Goal: Task Accomplishment & Management: Complete application form

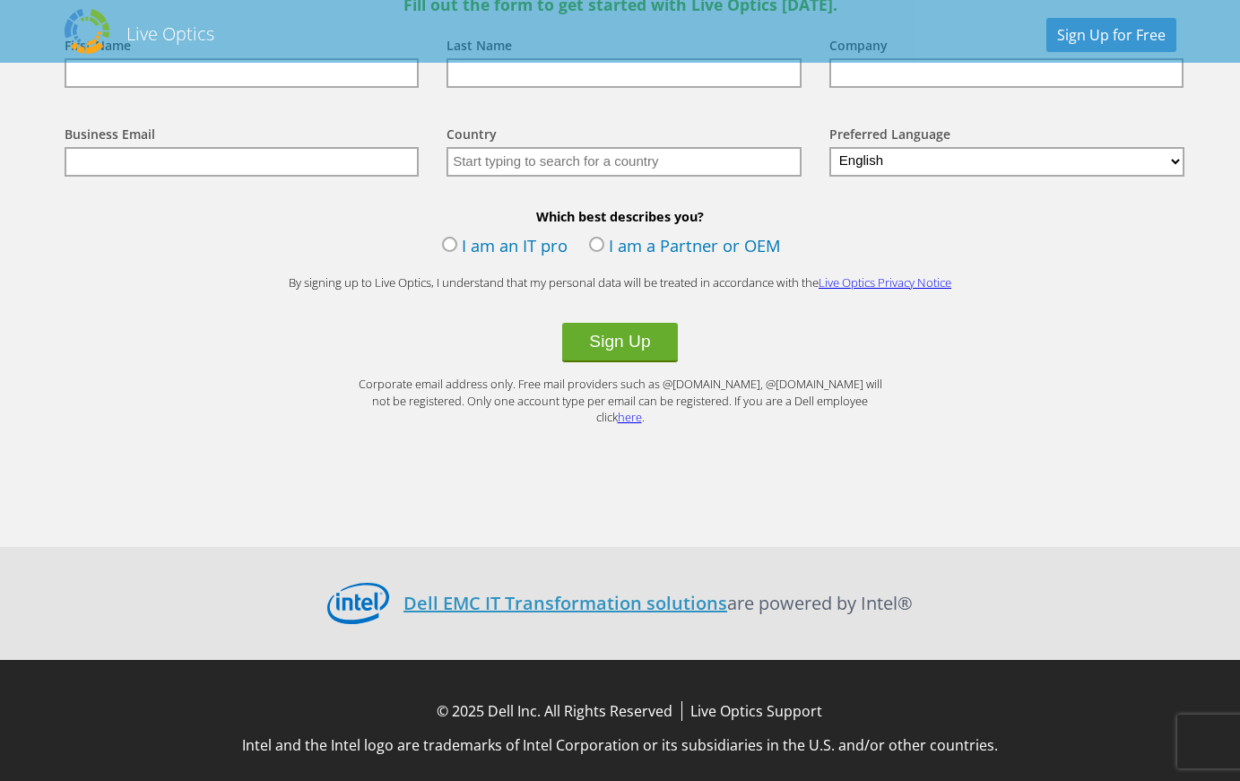
scroll to position [1578, 0]
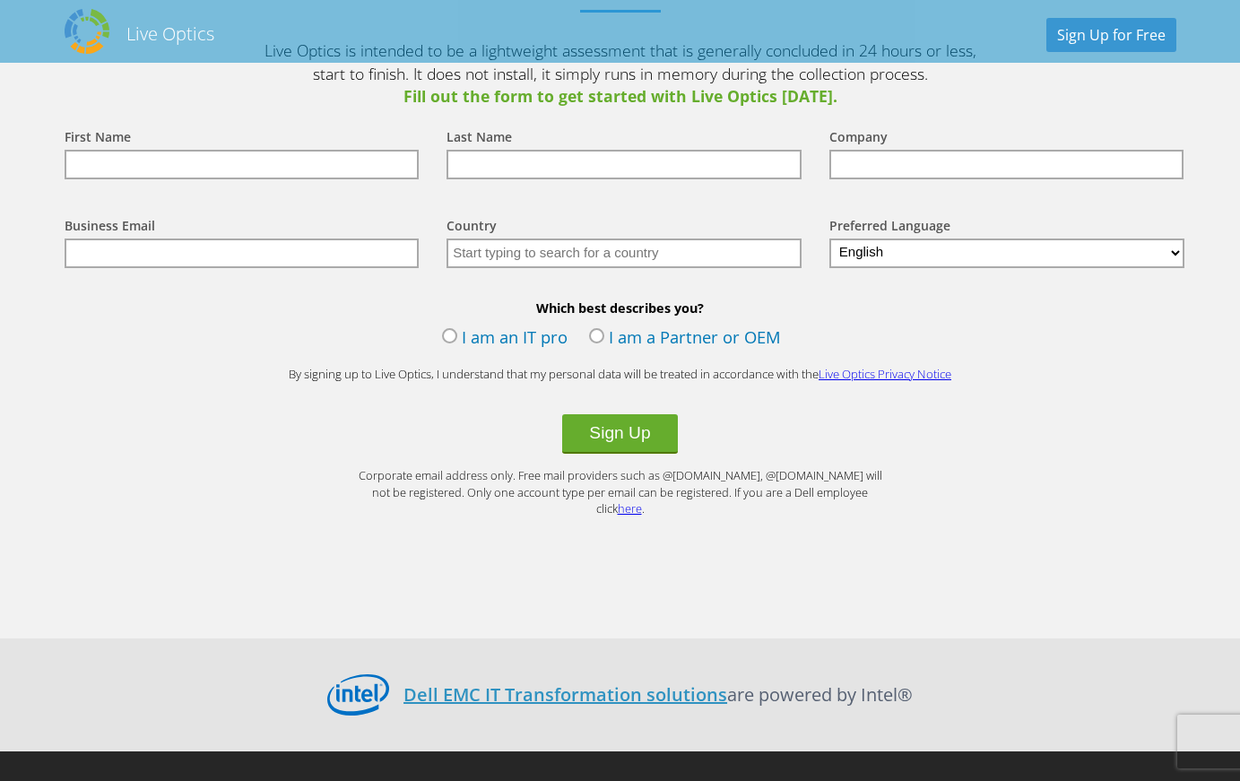
scroll to position [1943, 0]
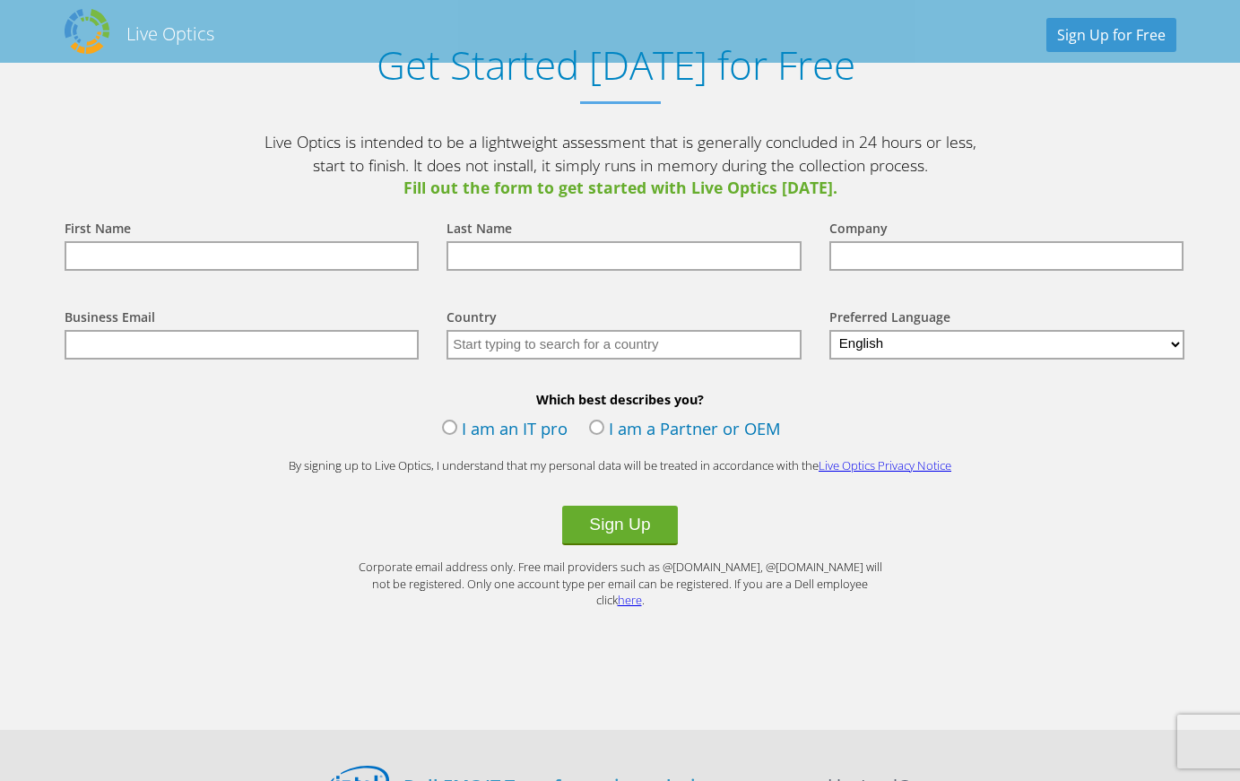
click at [277, 246] on input "text" at bounding box center [242, 256] width 355 height 30
type input "[PERSON_NAME]"
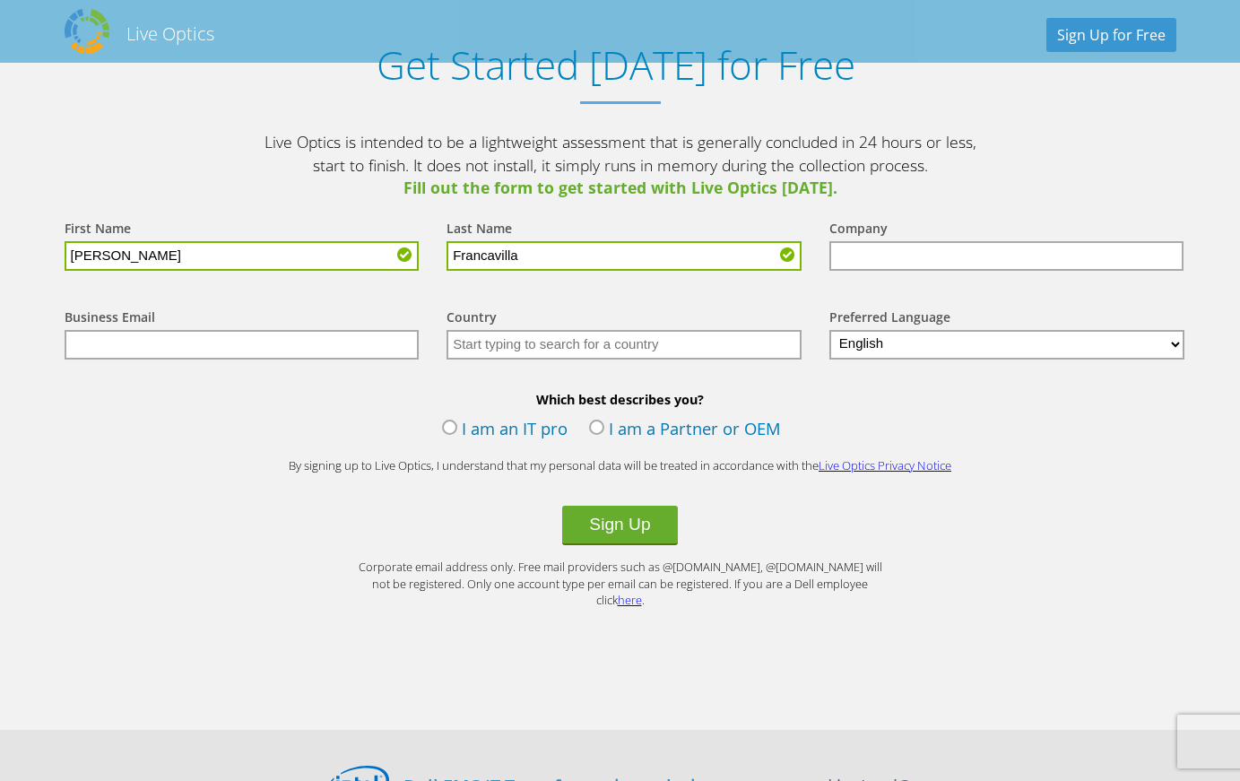
type input "Francavilla"
click at [911, 253] on input "text" at bounding box center [1006, 256] width 355 height 30
type input "Frontier Science"
click at [489, 338] on input "text" at bounding box center [623, 345] width 355 height 30
click at [357, 349] on input "text" at bounding box center [242, 345] width 355 height 30
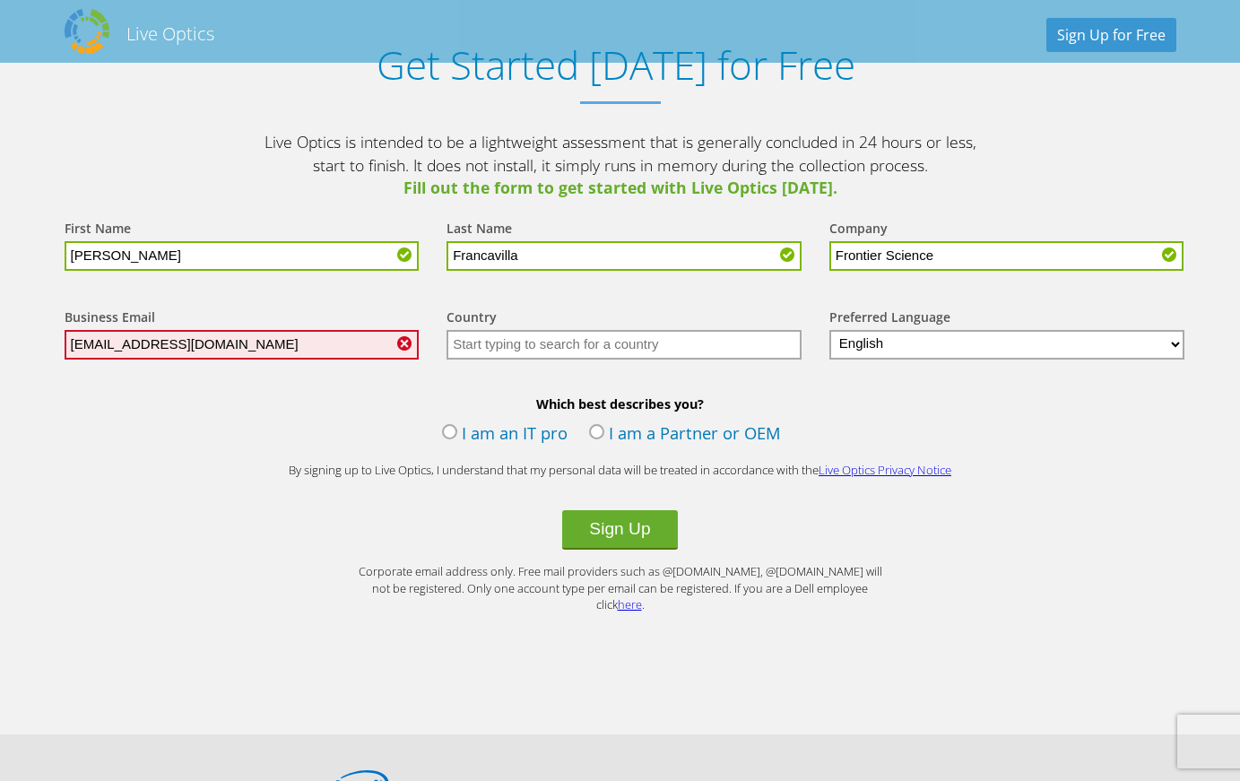
type input "[EMAIL_ADDRESS][DOMAIN_NAME]"
click at [589, 335] on input "text" at bounding box center [623, 345] width 355 height 30
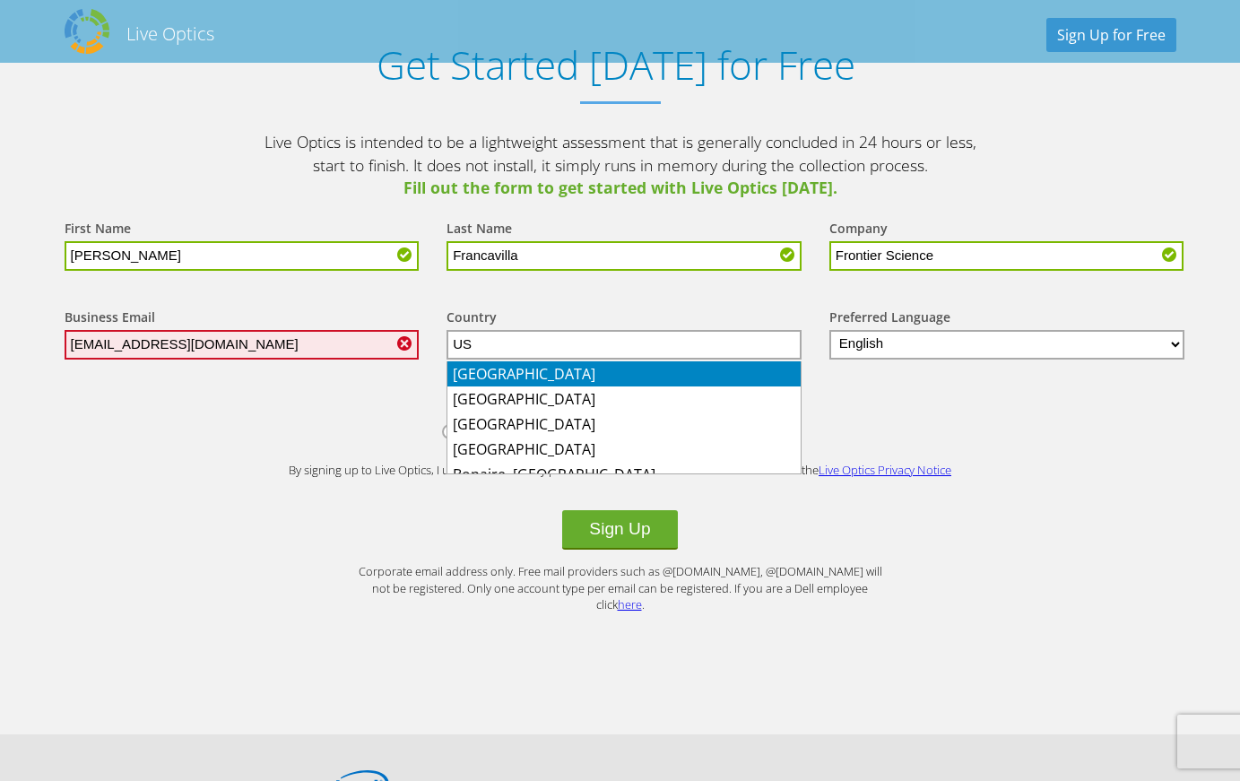
click at [561, 368] on li "[GEOGRAPHIC_DATA]" at bounding box center [623, 373] width 353 height 25
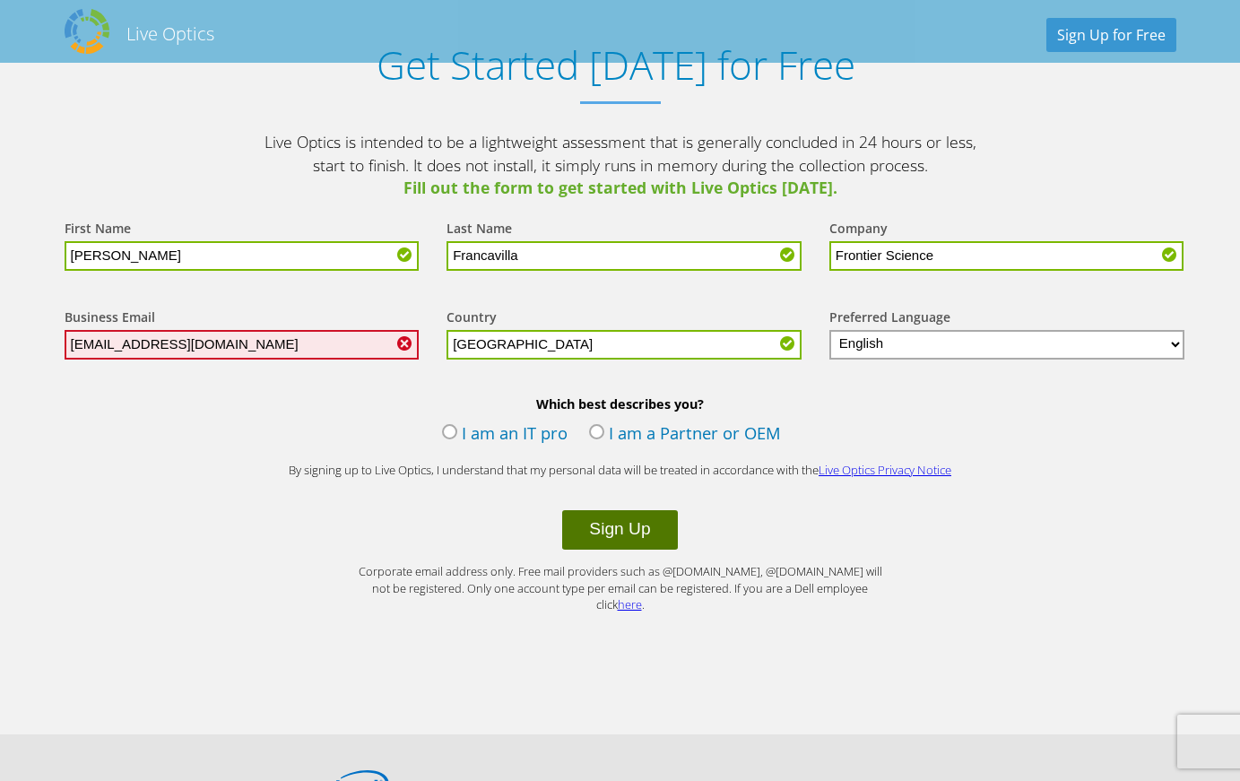
type input "[GEOGRAPHIC_DATA]"
click at [617, 541] on button "Sign Up" at bounding box center [619, 529] width 115 height 39
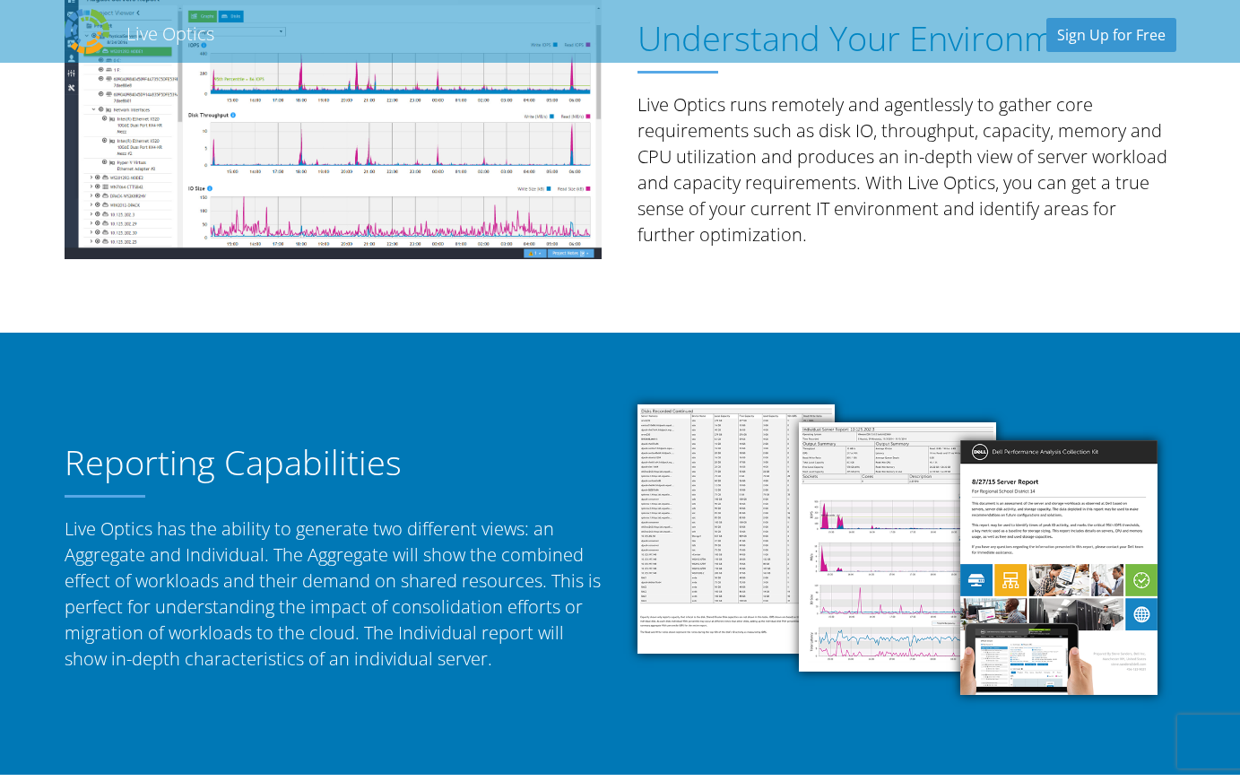
scroll to position [2150, 0]
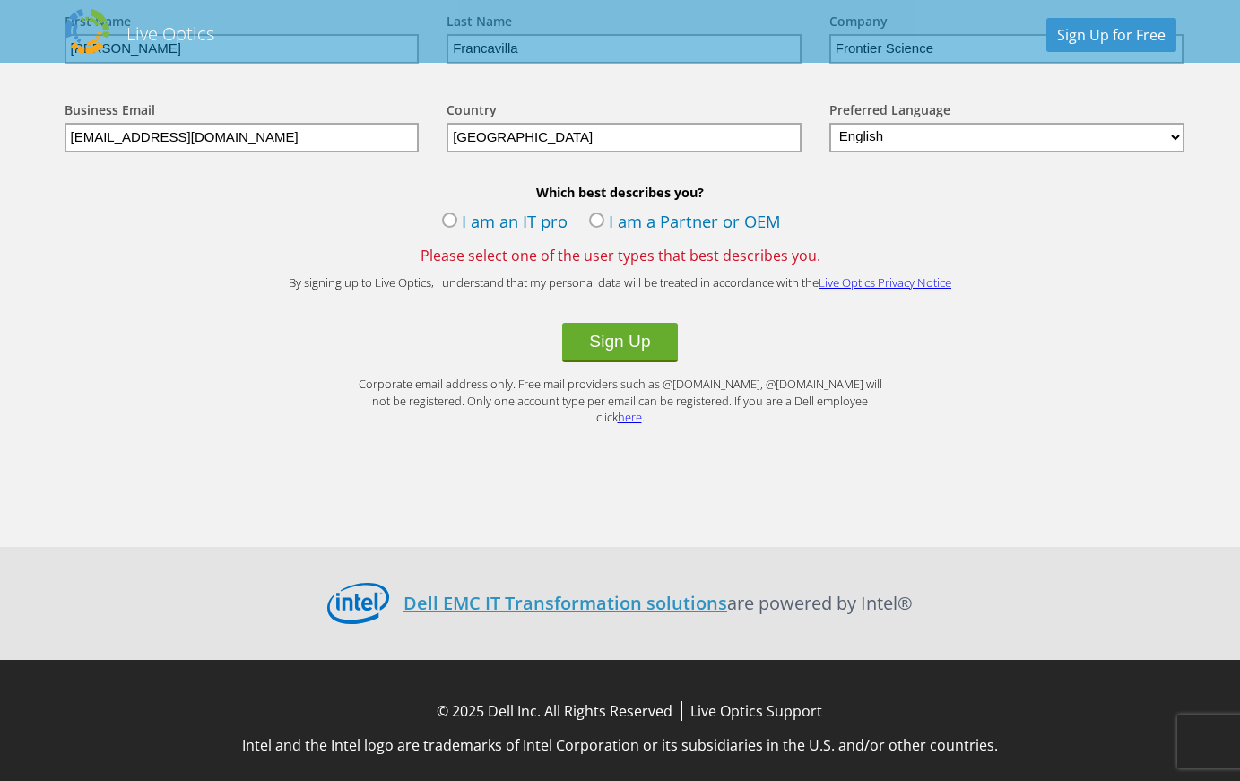
click at [314, 134] on input "francavi@frontierscience.org" at bounding box center [242, 138] width 355 height 30
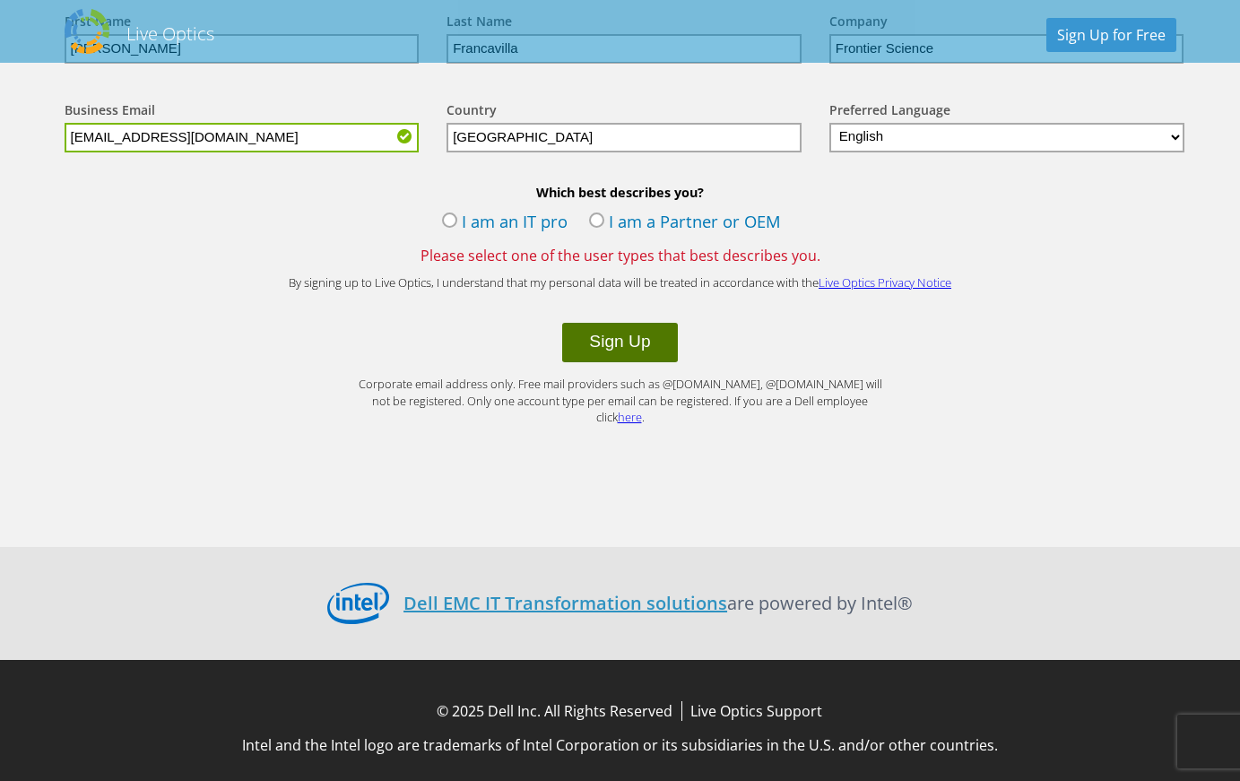
type input "francavi@fstrf.org"
click at [627, 352] on button "Sign Up" at bounding box center [619, 342] width 115 height 39
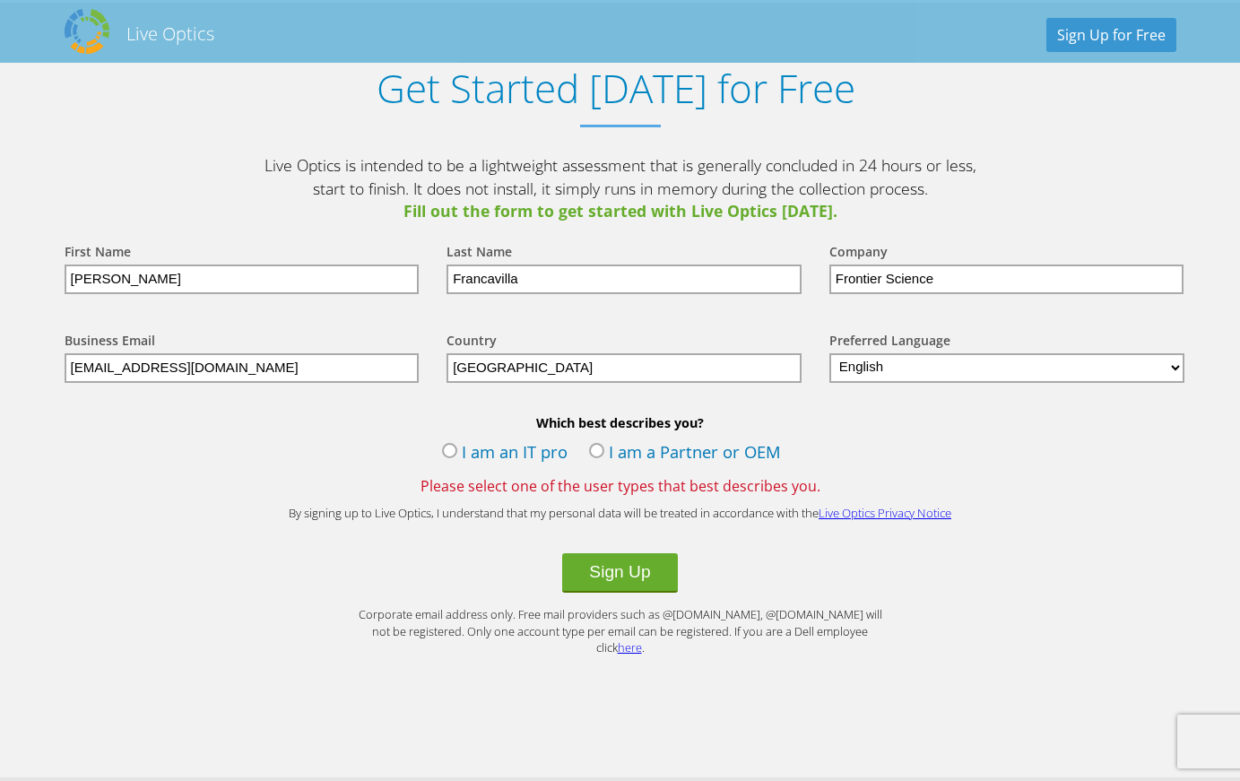
scroll to position [2150, 0]
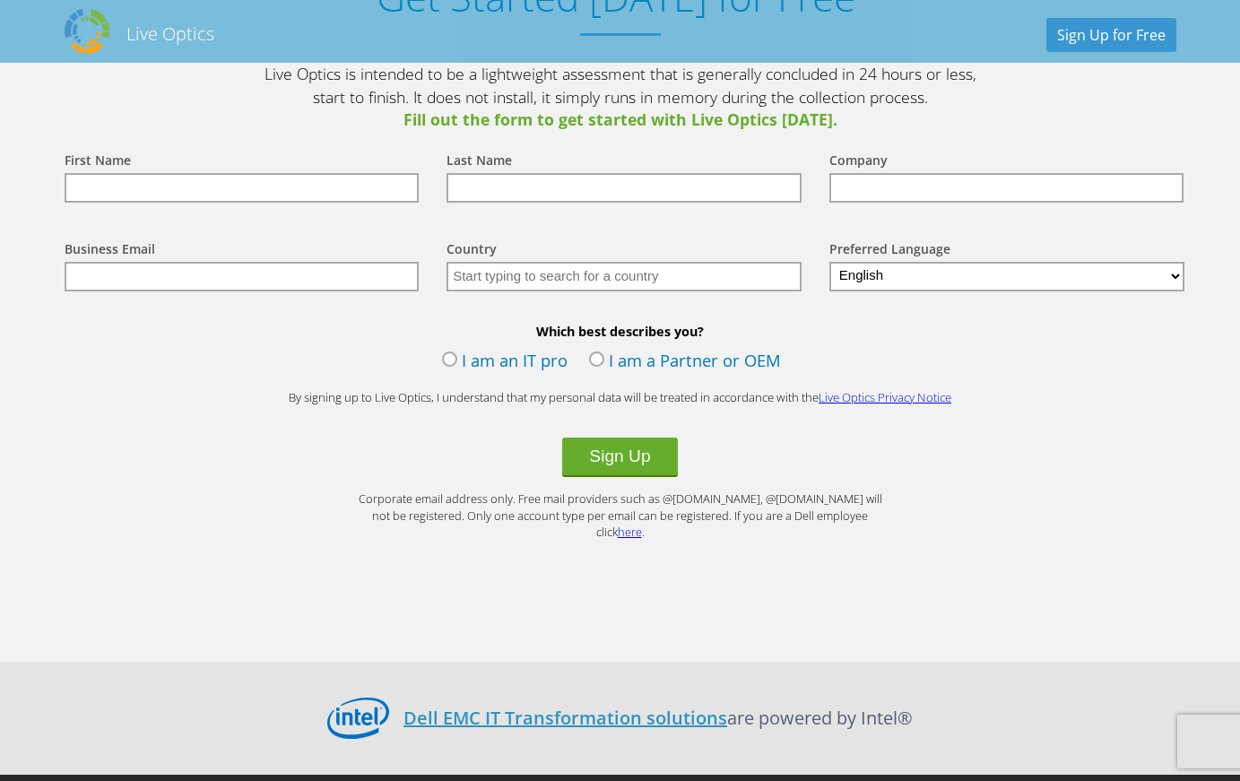
scroll to position [2126, 0]
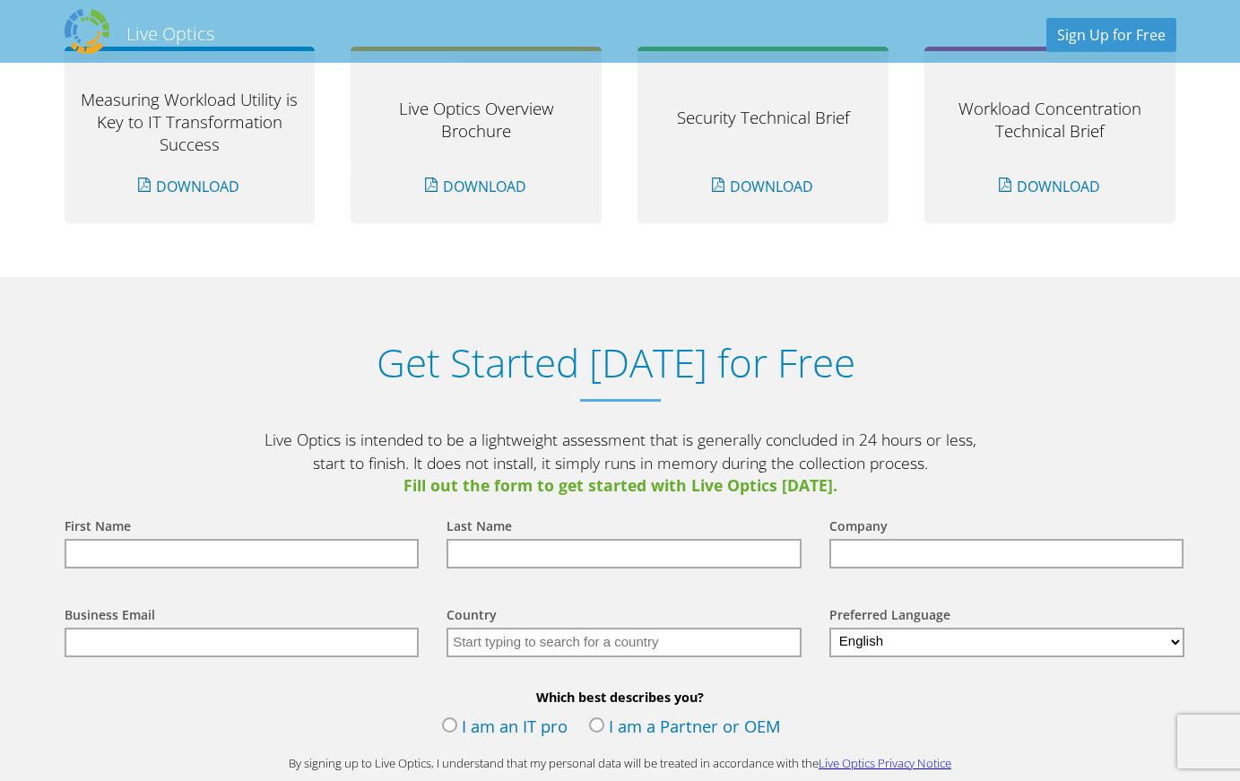
scroll to position [2126, 0]
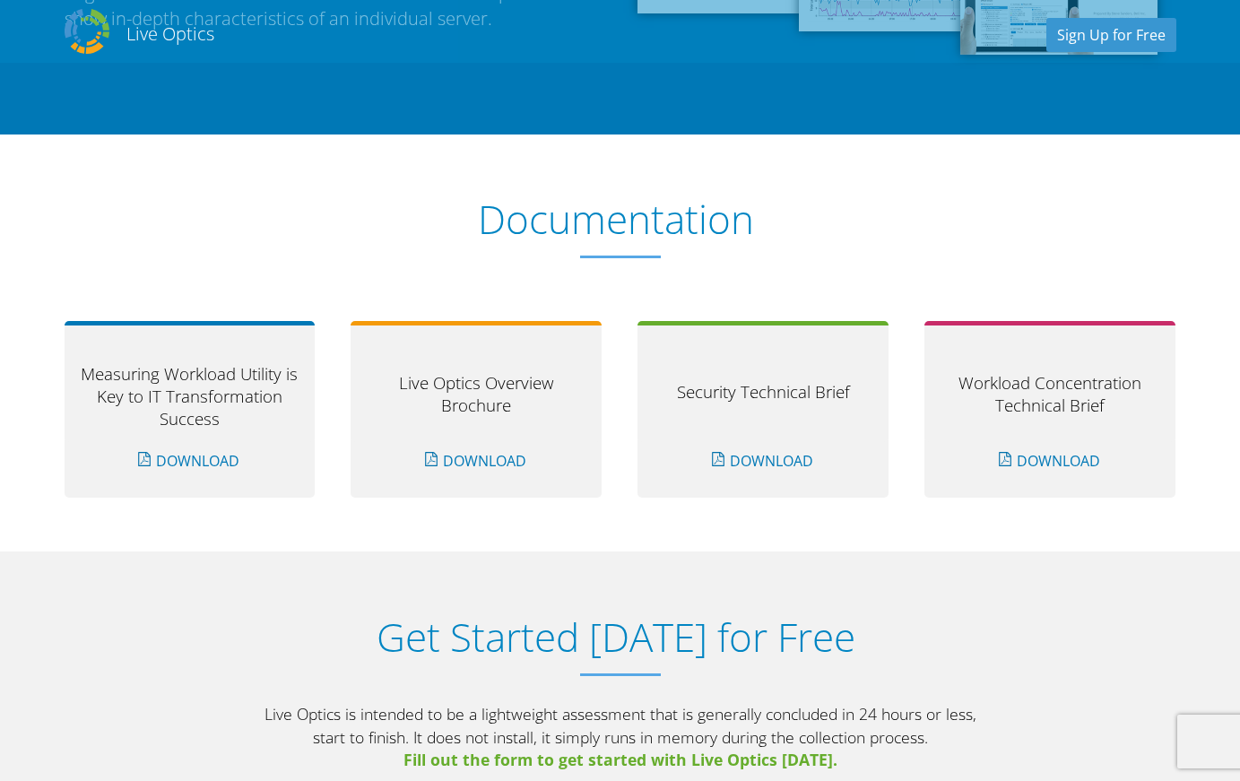
scroll to position [1371, 0]
